Goal: Information Seeking & Learning: Understand process/instructions

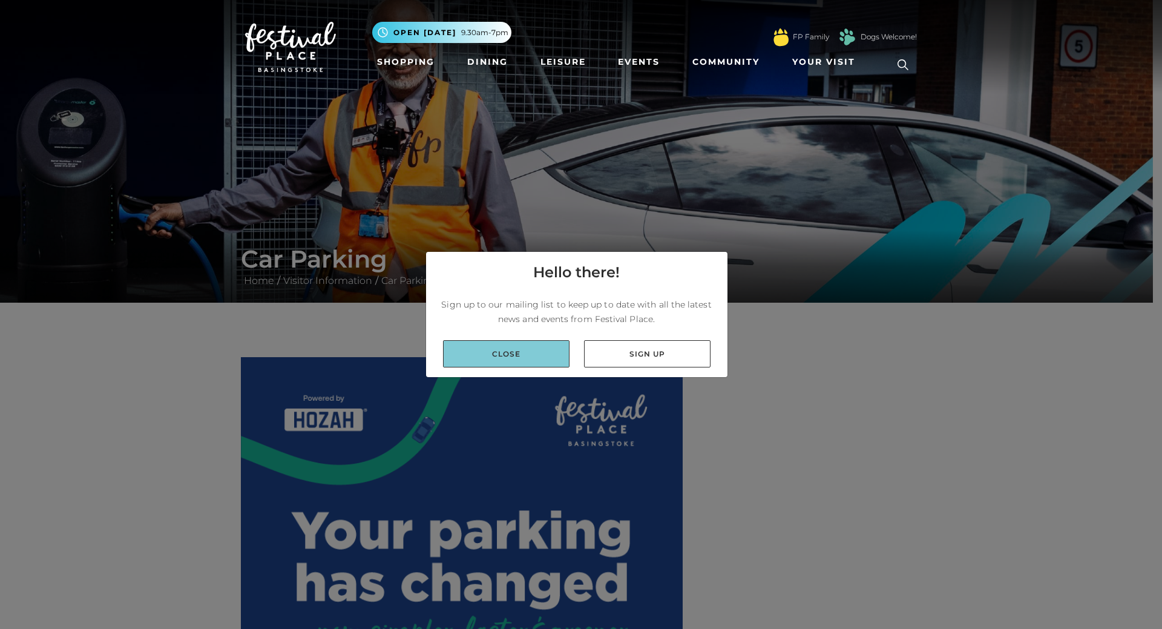
click at [551, 350] on link "Close" at bounding box center [506, 353] width 127 height 27
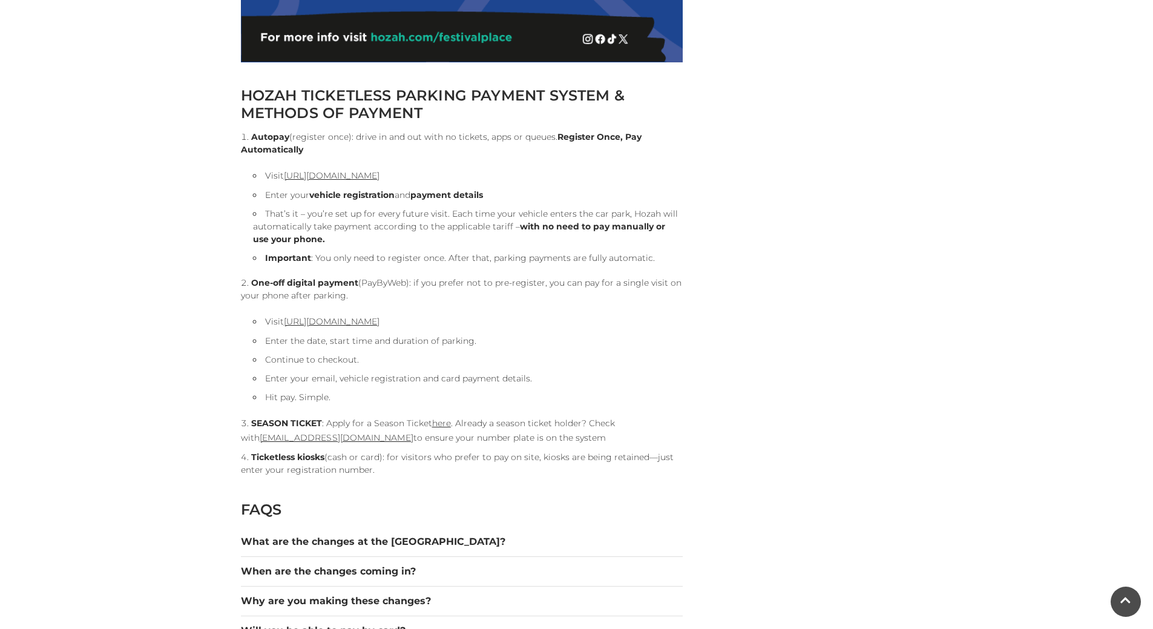
scroll to position [1271, 0]
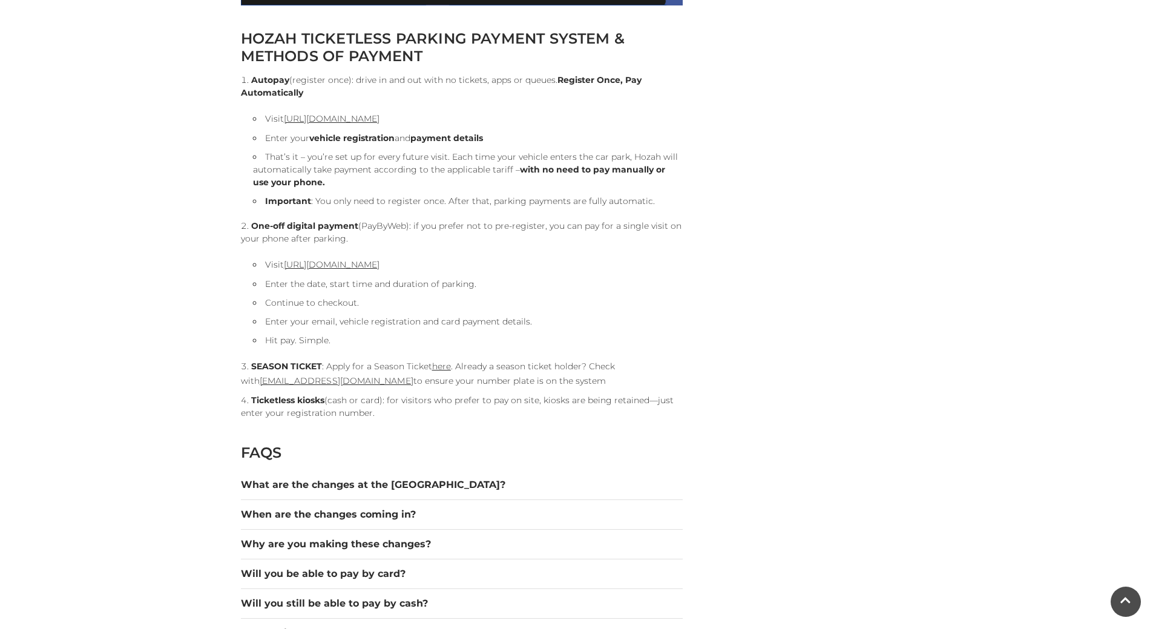
click at [866, 376] on div "HOZAH TICKETLESS PARKING PAYMENT SYSTEM & METHODS OF PAYMENT Autopay (register …" at bounding box center [577, 625] width 690 height 3078
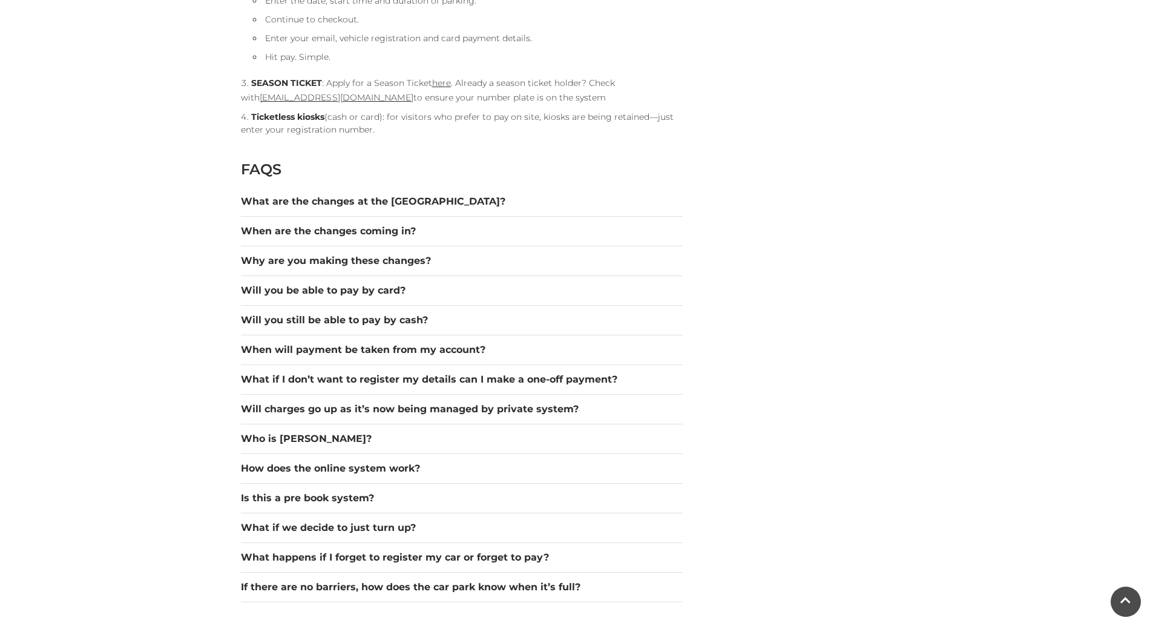
scroll to position [1574, 0]
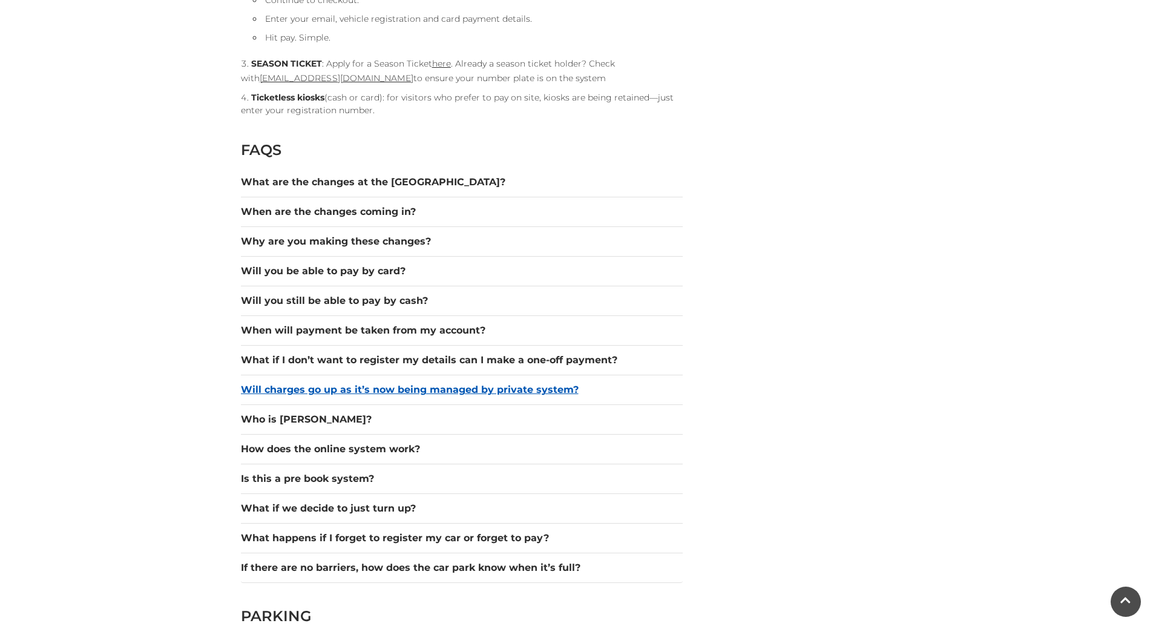
click at [540, 392] on button "Will charges go up as it’s now being managed by private system?" at bounding box center [462, 390] width 442 height 15
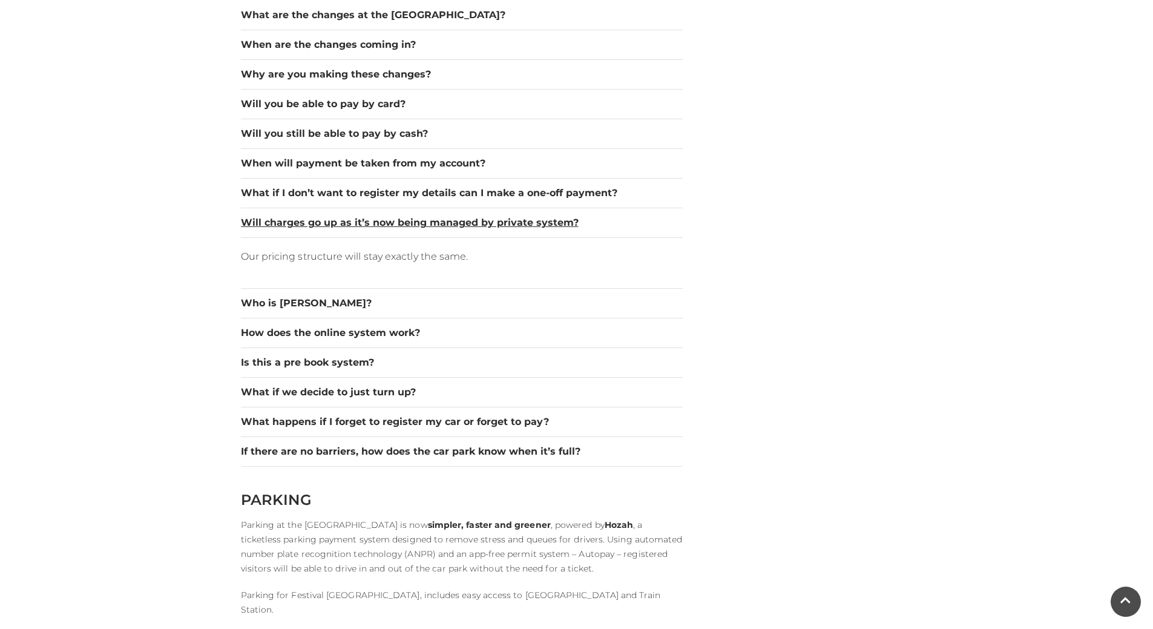
scroll to position [1755, 0]
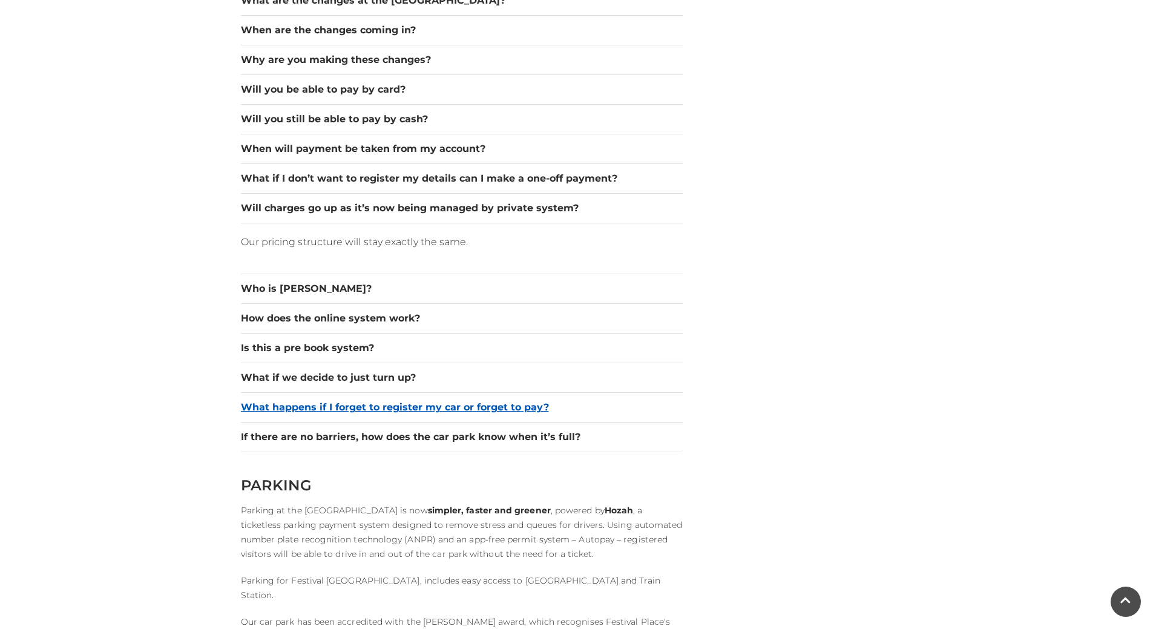
click at [533, 410] on button "What happens if I forget to register my car or forget to pay?" at bounding box center [462, 407] width 442 height 15
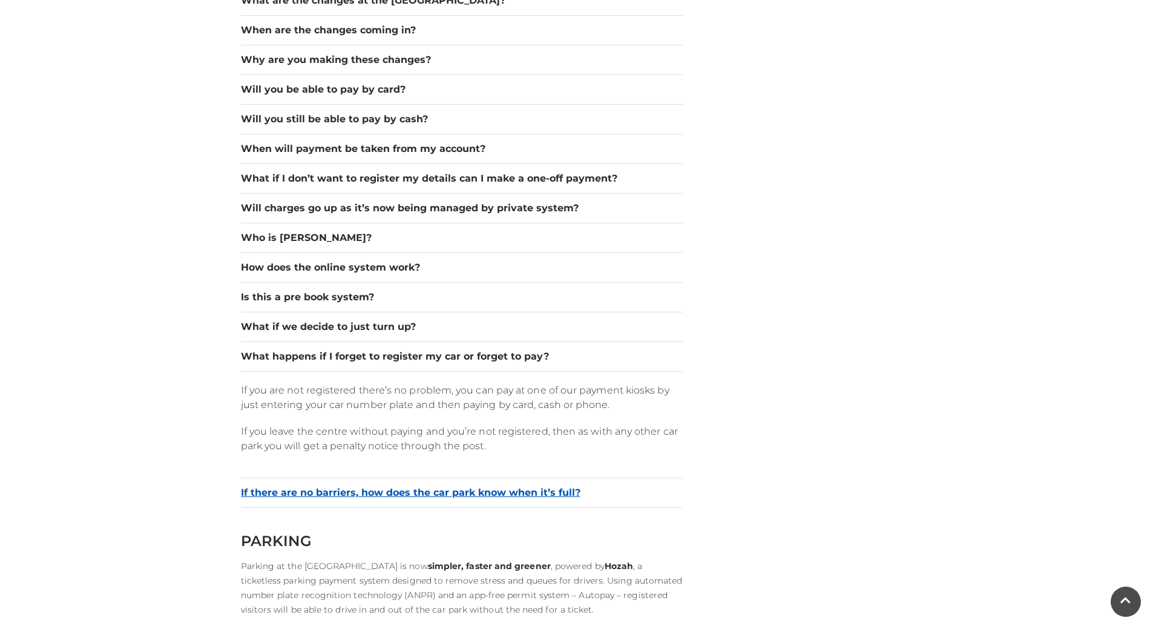
click at [520, 496] on button "If there are no barriers, how does the car park know when it’s full?" at bounding box center [462, 492] width 442 height 15
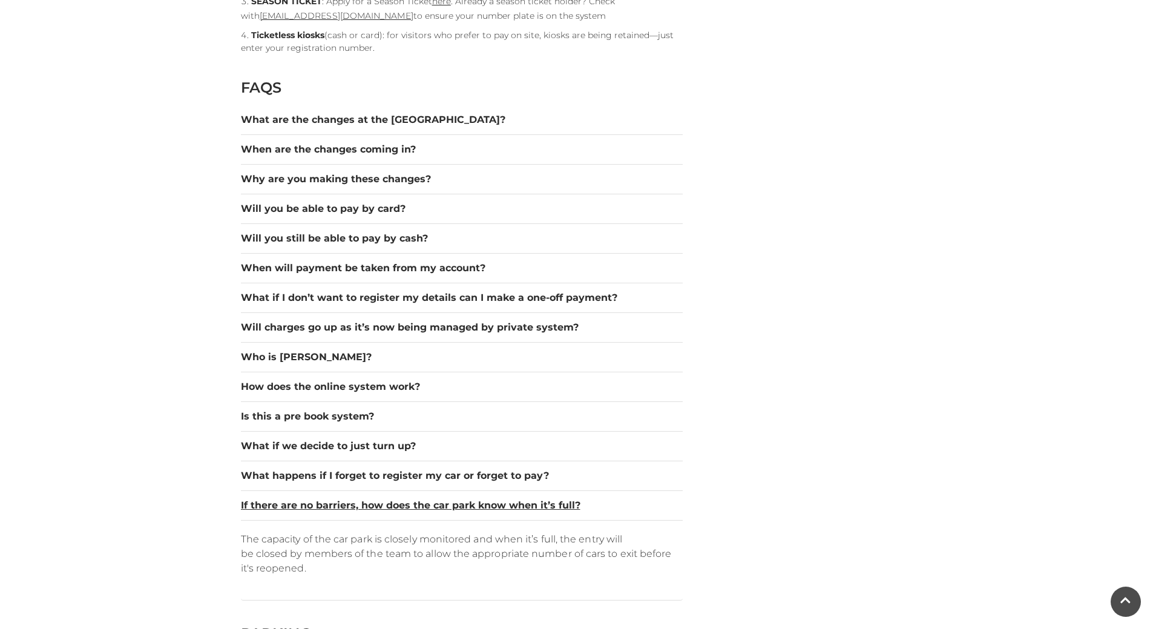
scroll to position [1634, 0]
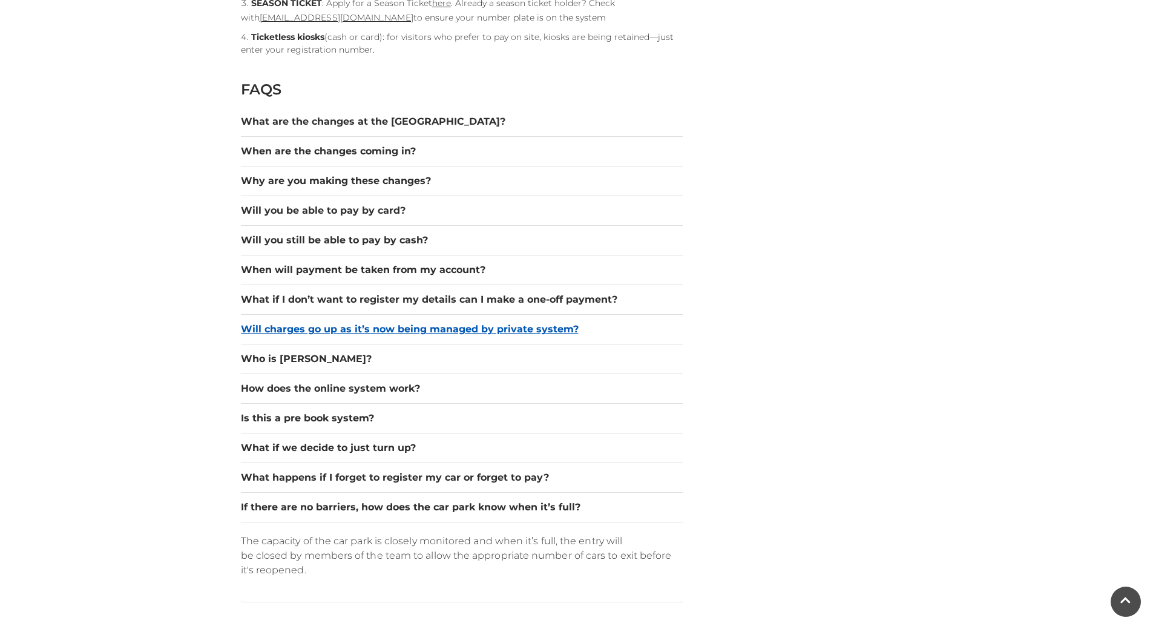
click at [436, 332] on button "Will charges go up as it’s now being managed by private system?" at bounding box center [462, 329] width 442 height 15
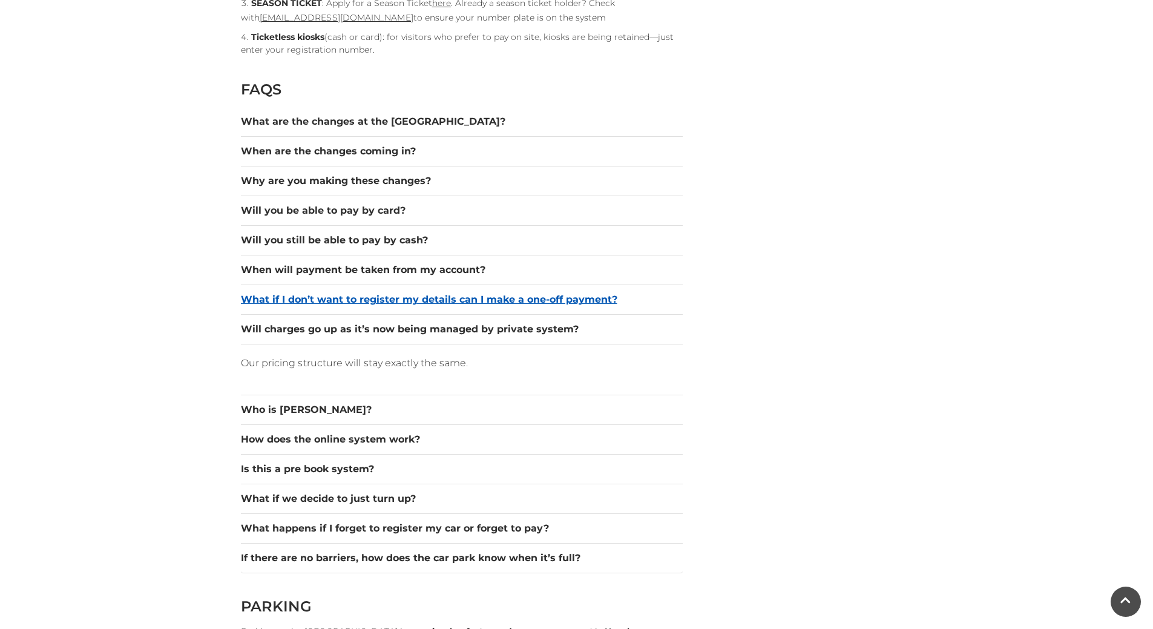
click at [448, 302] on button "What if I don’t want to register my details can I make a one-off payment?" at bounding box center [462, 299] width 442 height 15
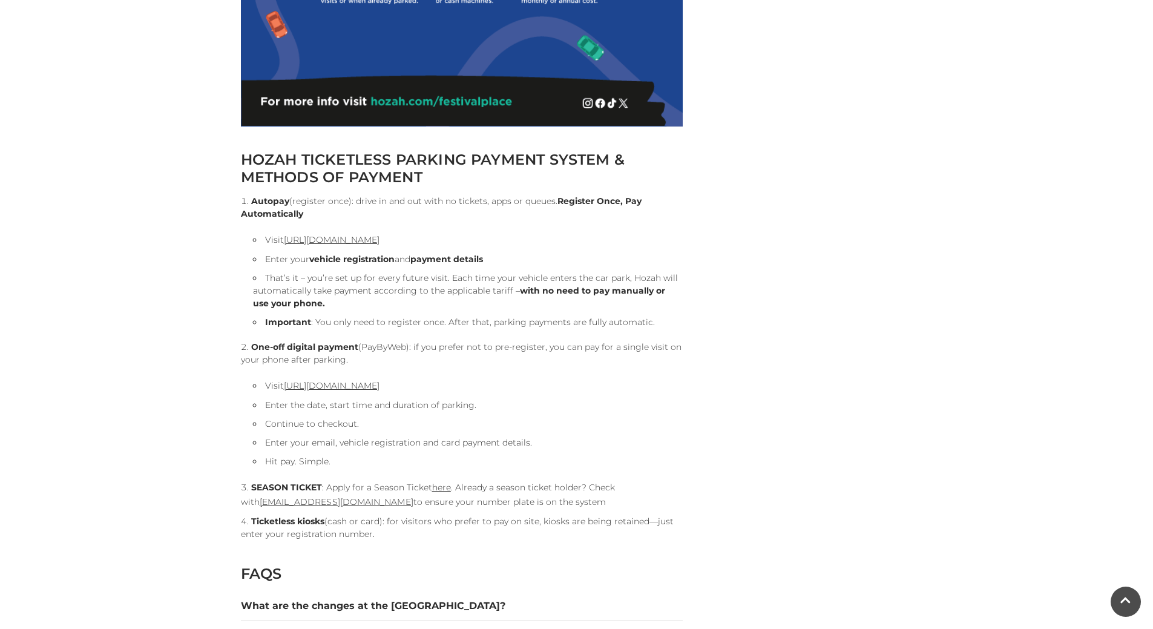
scroll to position [1090, 0]
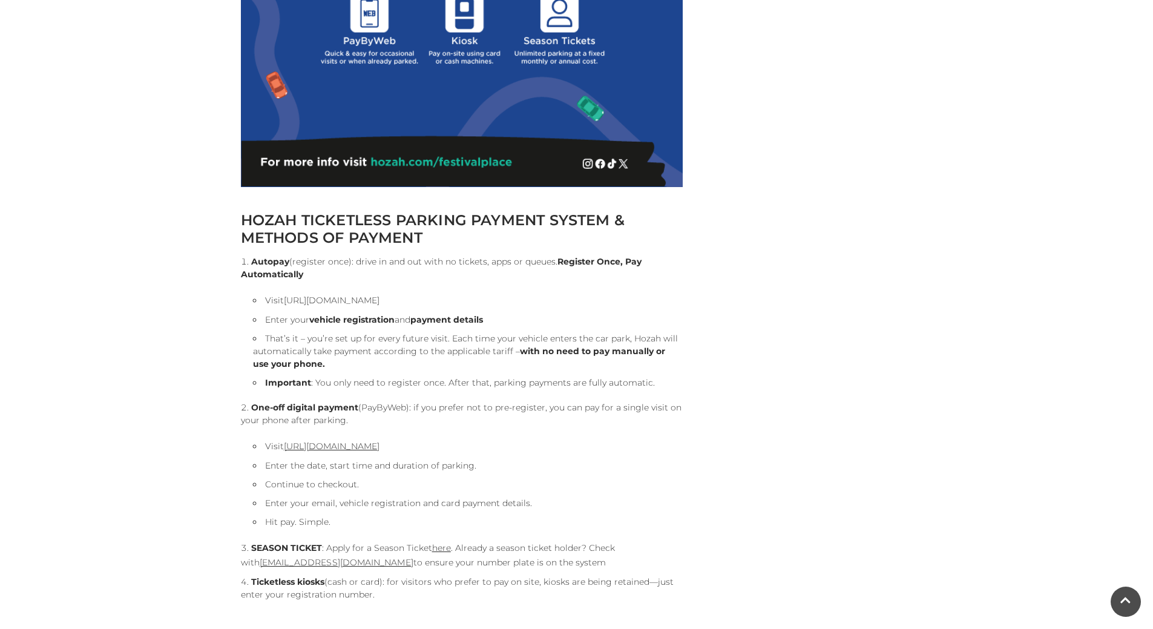
click at [377, 303] on link "[URL][DOMAIN_NAME]" at bounding box center [332, 300] width 96 height 11
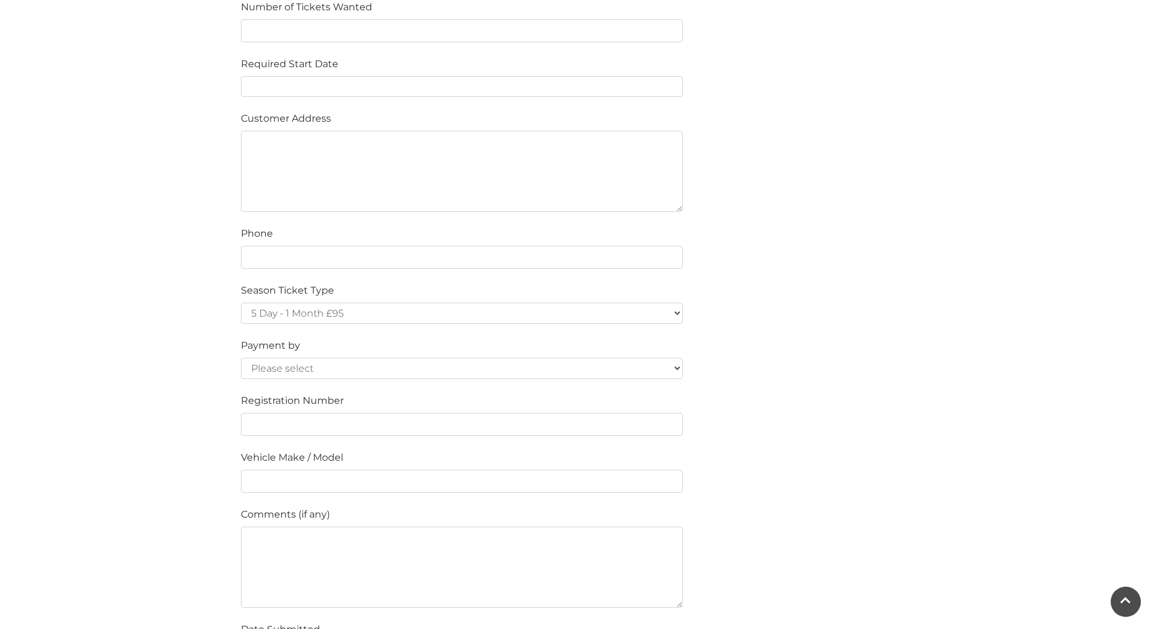
scroll to position [666, 0]
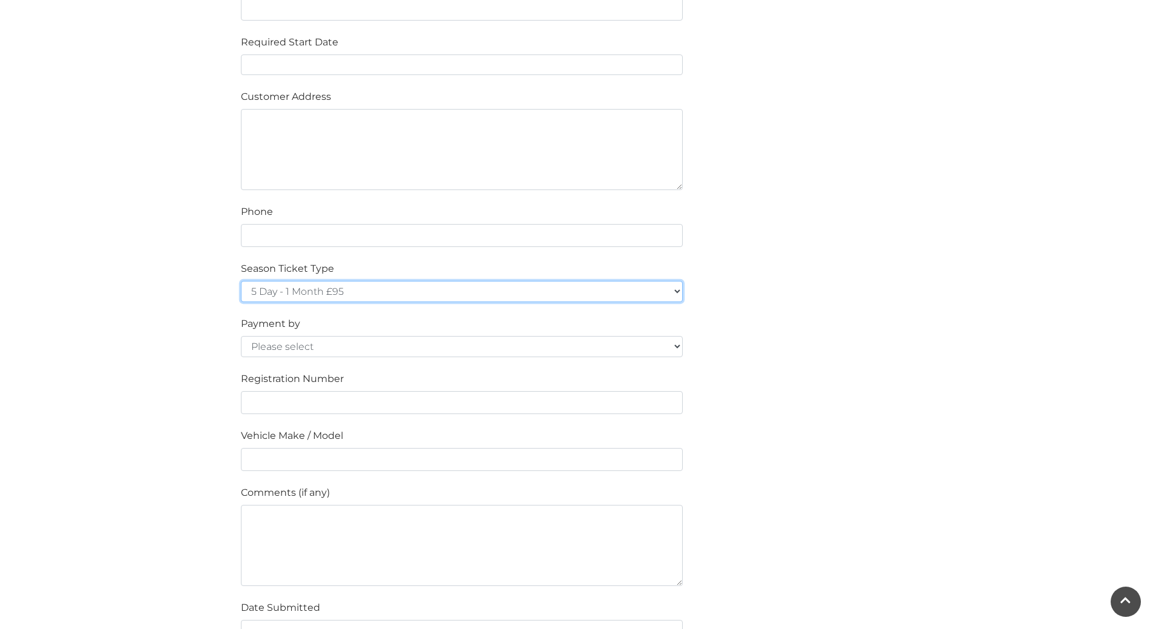
click at [512, 295] on select "5 Day - 1 Month £95 5 Day - 3 Months £270 (£90 a month standing order) 5 Day - …" at bounding box center [462, 291] width 442 height 21
click at [513, 295] on select "5 Day - 1 Month £95 5 Day - 3 Months £270 (£90 a month standing order) 5 Day - …" at bounding box center [462, 291] width 442 height 21
click at [830, 324] on div "Please fill in the below form to apply for a Festival Place Parking Season Tick…" at bounding box center [577, 211] width 690 height 1041
